Goal: Information Seeking & Learning: Learn about a topic

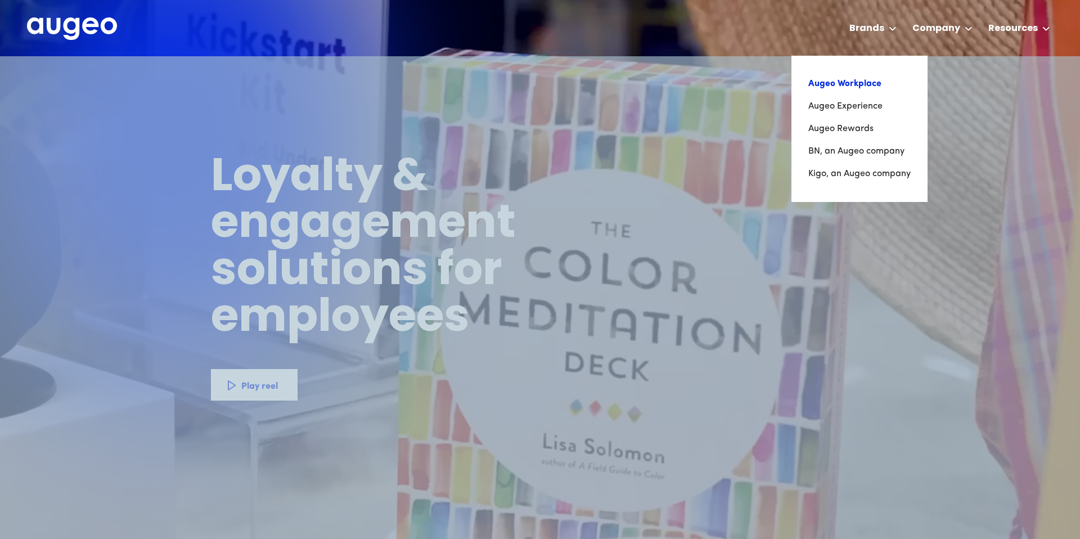
click at [862, 86] on link "Augeo Workplace" at bounding box center [859, 84] width 102 height 23
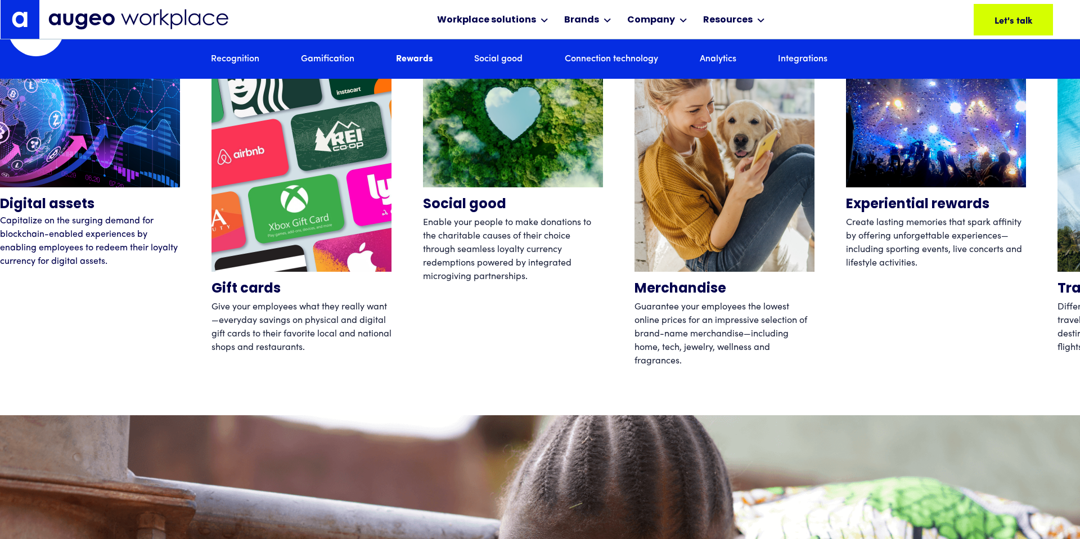
scroll to position [3747, 0]
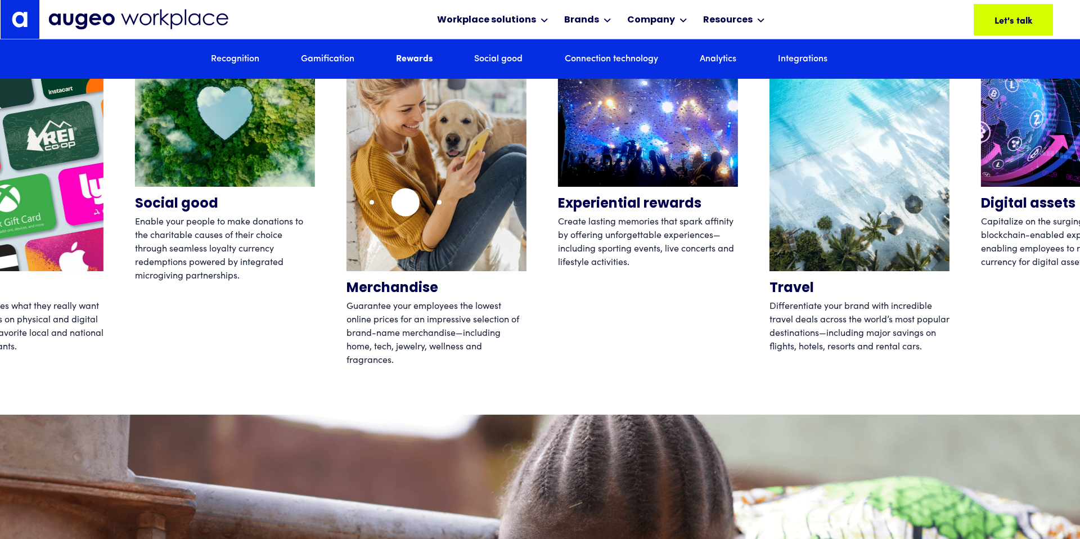
click at [399, 201] on img "4 / 12" at bounding box center [437, 151] width 180 height 239
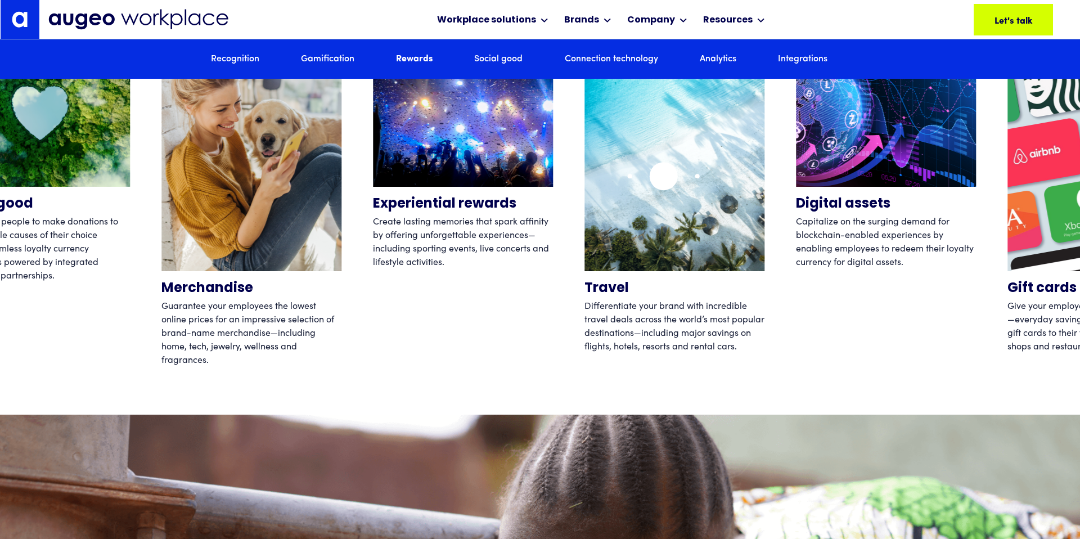
click at [585, 173] on img "6 / 12" at bounding box center [675, 151] width 180 height 239
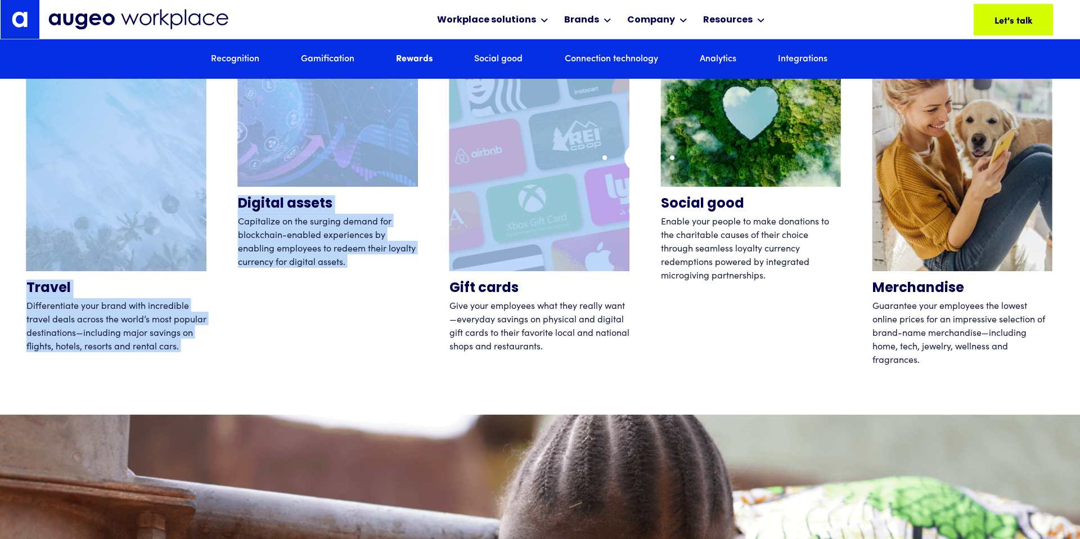
drag, startPoint x: 639, startPoint y: 158, endPoint x: 412, endPoint y: 162, distance: 226.8
click at [412, 162] on div "Digital assets Capitalize on the surging demand for blockchain-enabled experien…" at bounding box center [540, 201] width 1080 height 338
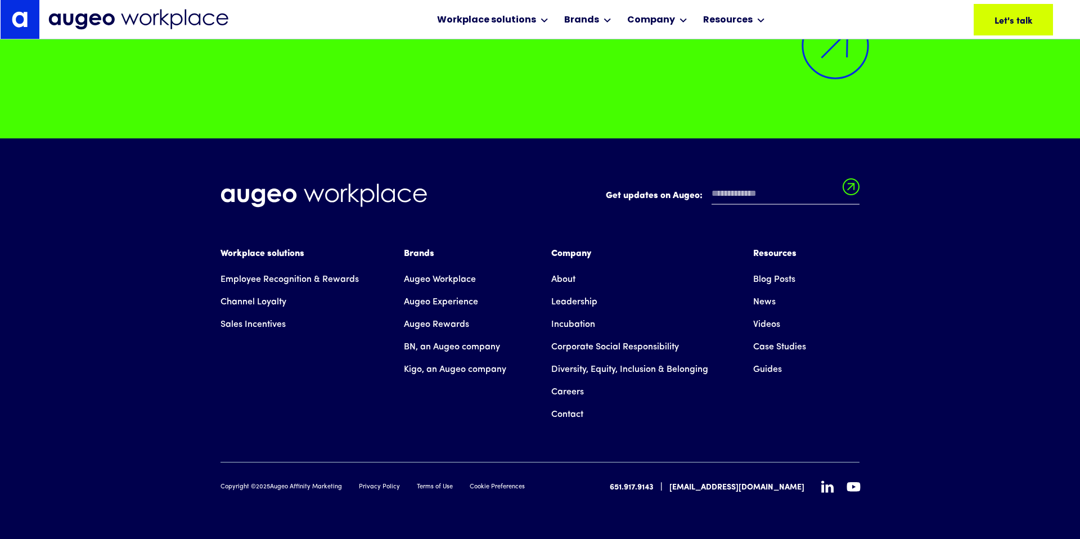
scroll to position [8240, 0]
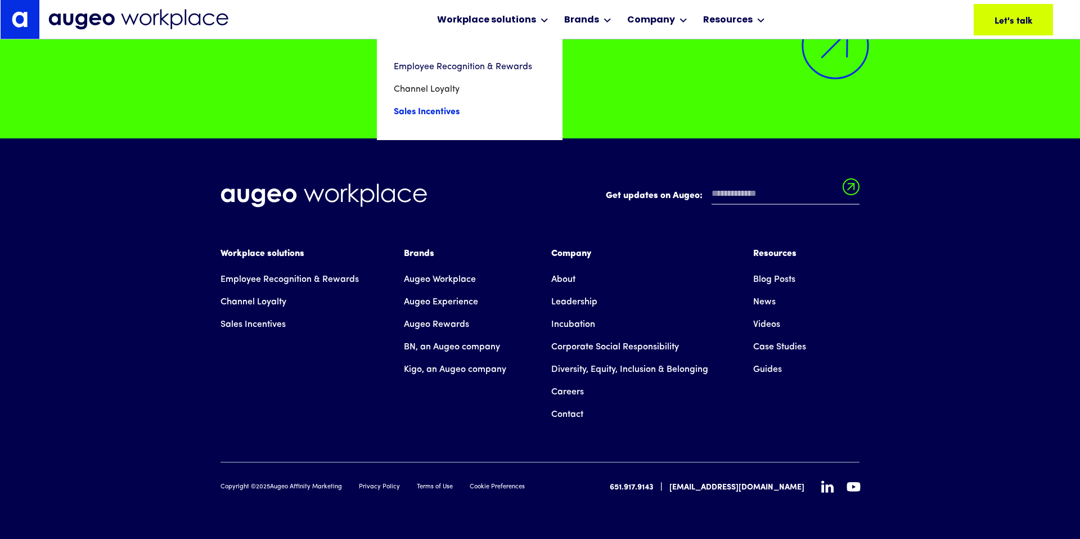
click at [421, 109] on link "Sales Incentives" at bounding box center [470, 112] width 152 height 23
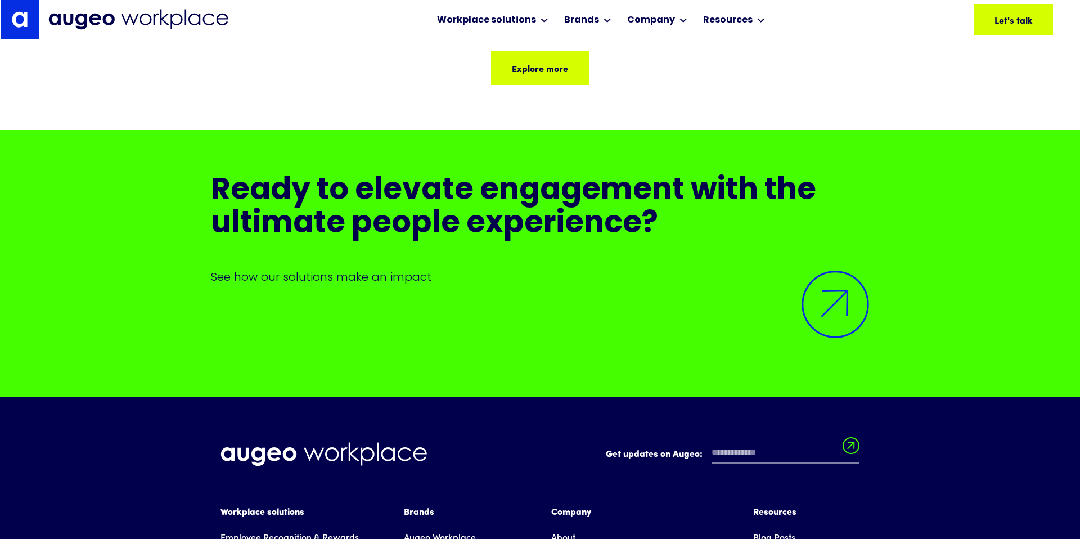
scroll to position [3605, 0]
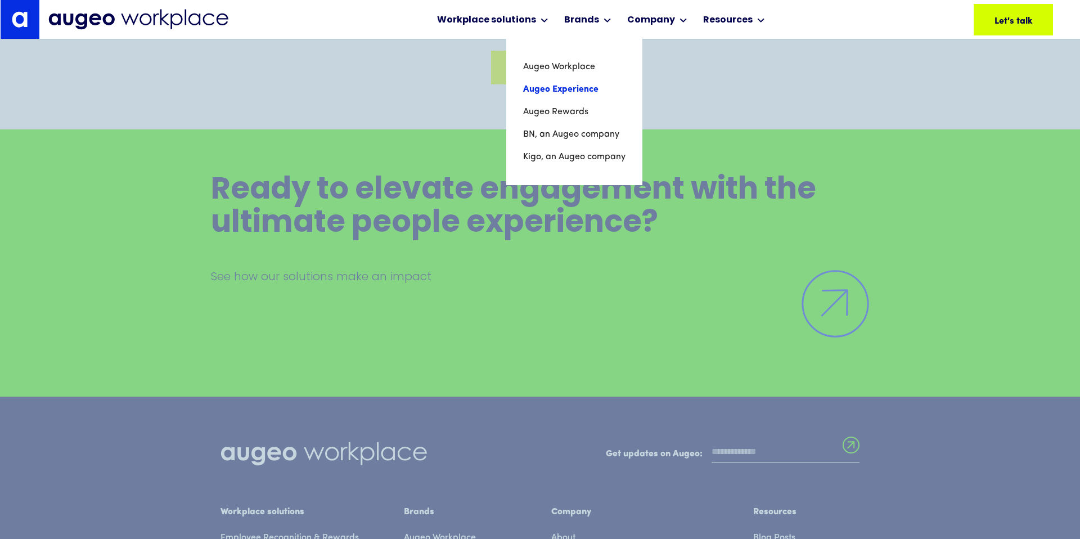
click at [554, 94] on link "Augeo Experience" at bounding box center [574, 89] width 102 height 23
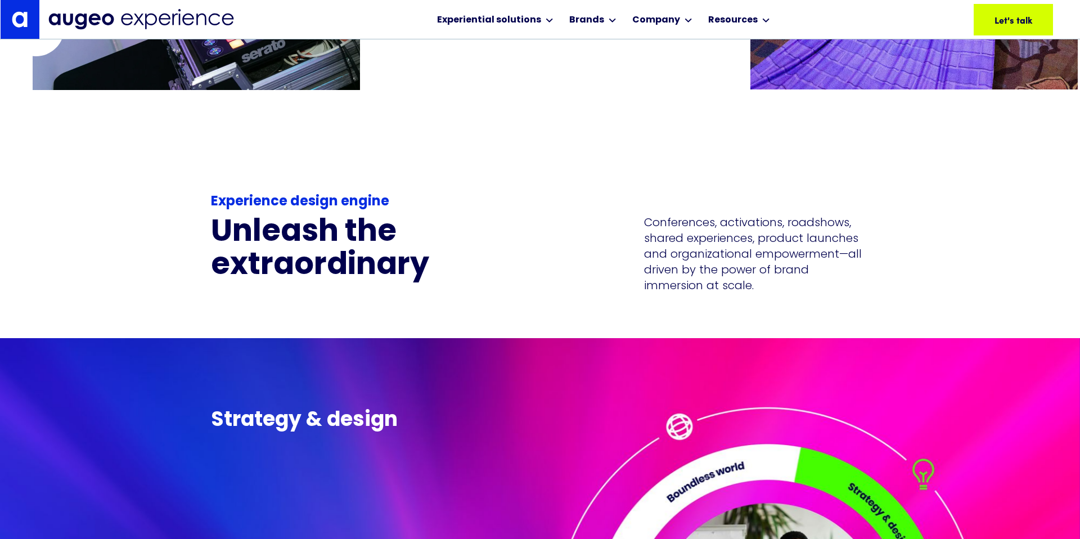
scroll to position [2710, 0]
